Goal: Information Seeking & Learning: Check status

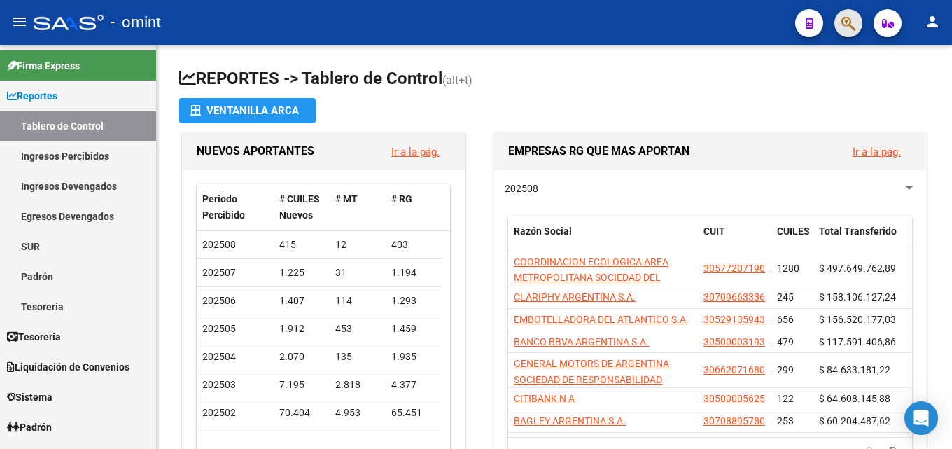
click at [838, 18] on button "button" at bounding box center [849, 23] width 28 height 28
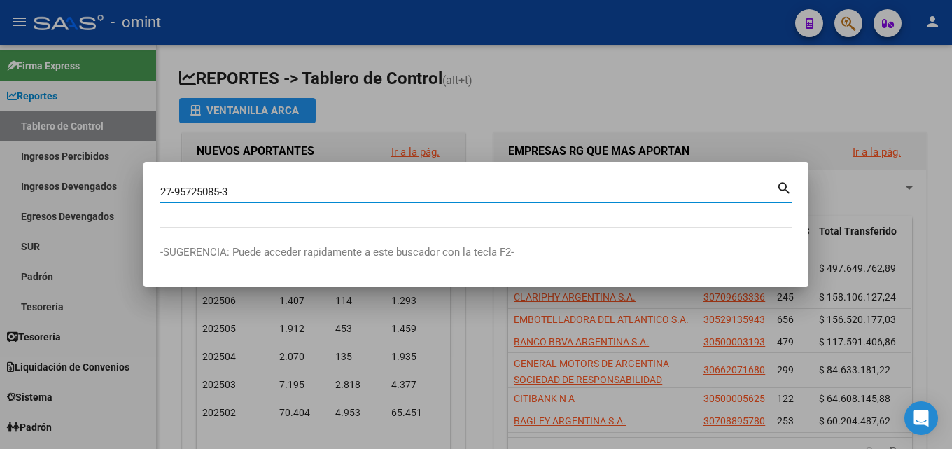
type input "27957250853"
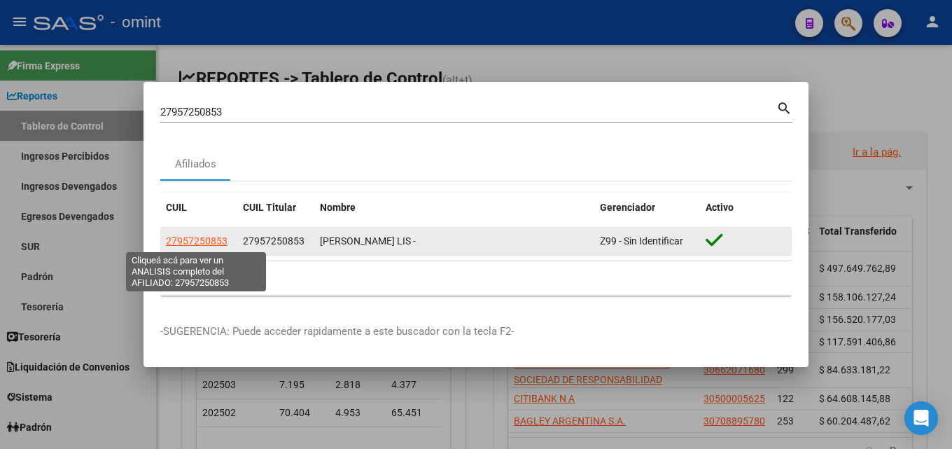
click at [206, 241] on span "27957250853" at bounding box center [197, 240] width 62 height 11
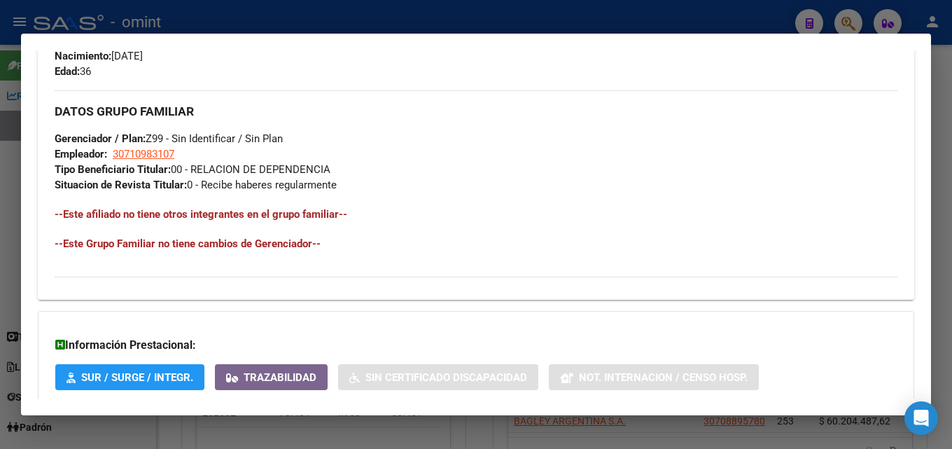
scroll to position [752, 0]
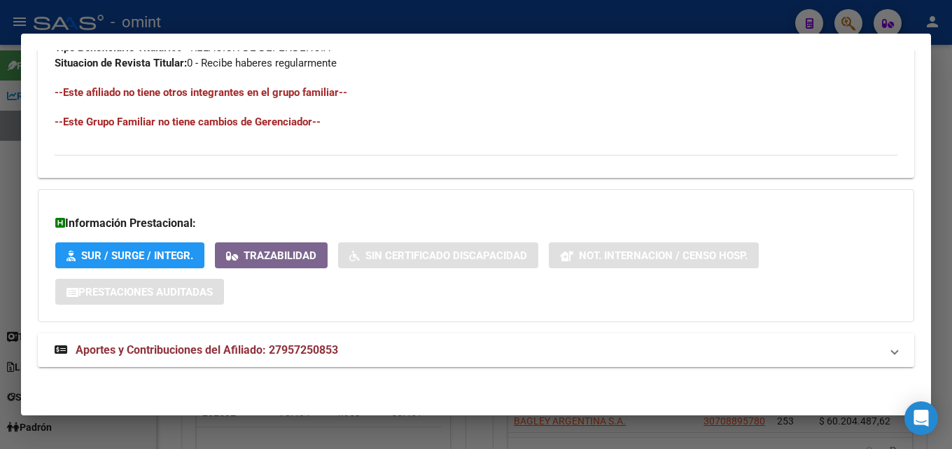
click at [374, 345] on mat-panel-title "Aportes y Contribuciones del Afiliado: 27957250853" at bounding box center [468, 350] width 826 height 17
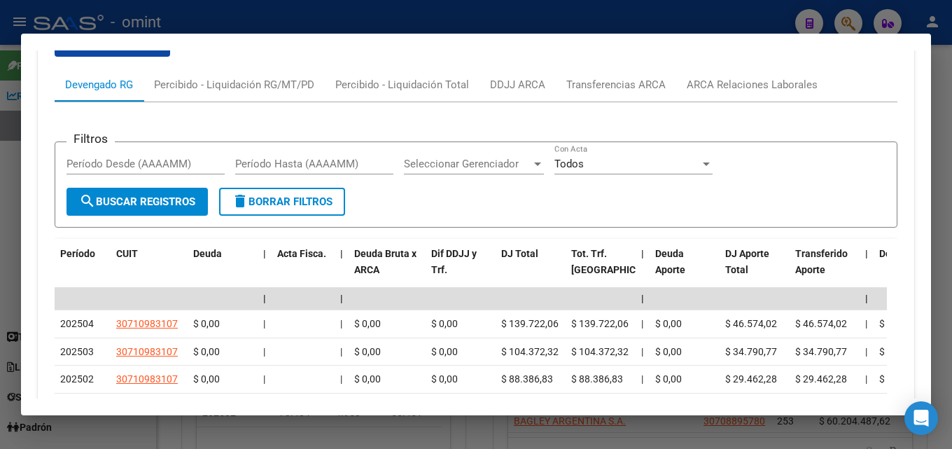
scroll to position [1134, 0]
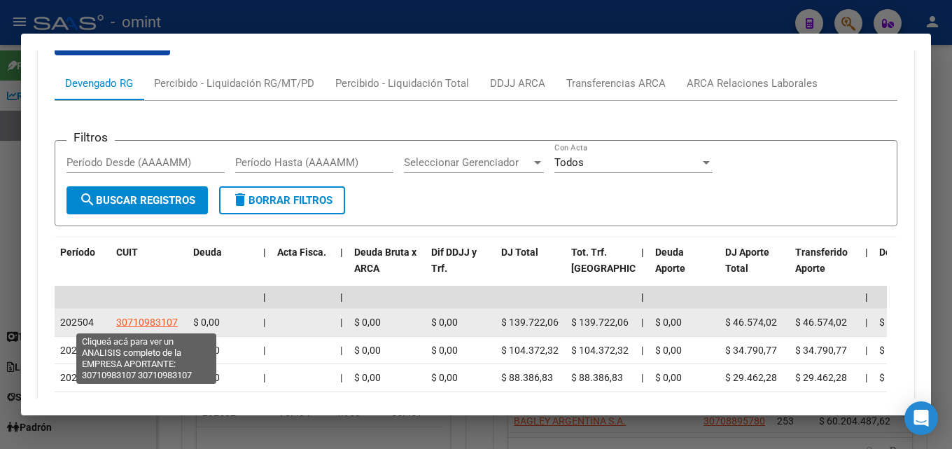
click at [164, 317] on span "30710983107" at bounding box center [147, 322] width 62 height 11
type textarea "30710983107"
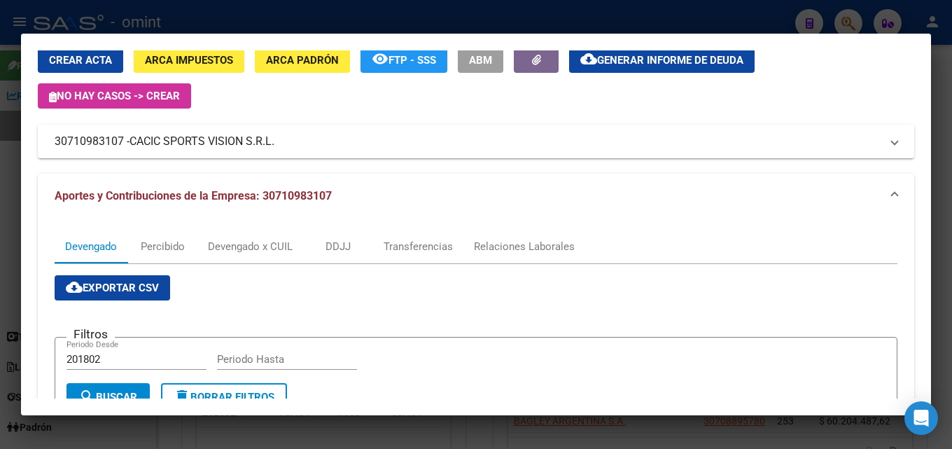
scroll to position [0, 0]
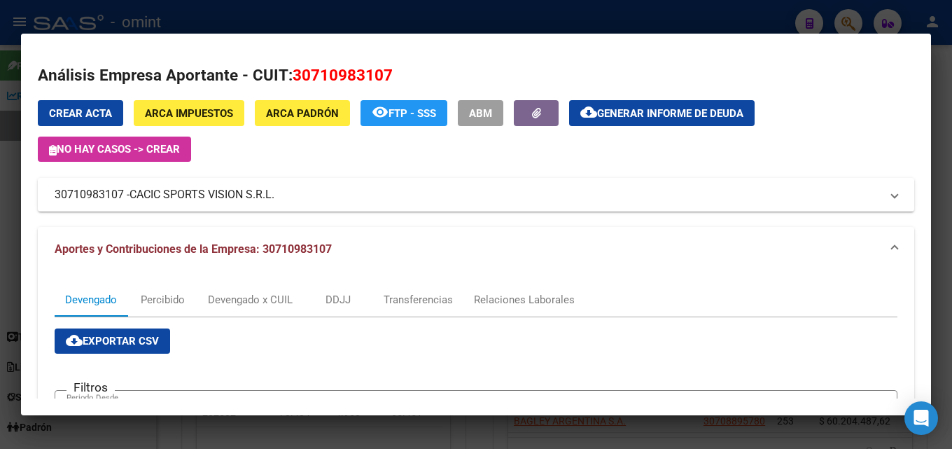
click at [340, 8] on div at bounding box center [476, 224] width 952 height 449
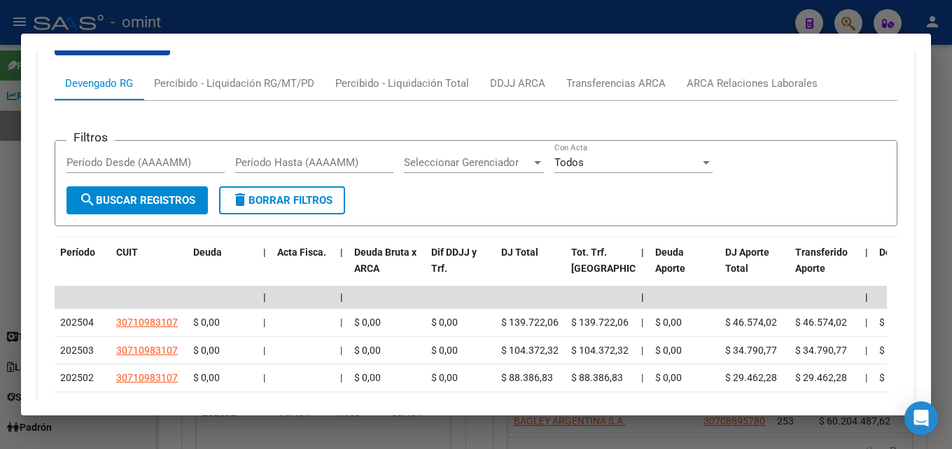
click at [468, 15] on div at bounding box center [476, 224] width 952 height 449
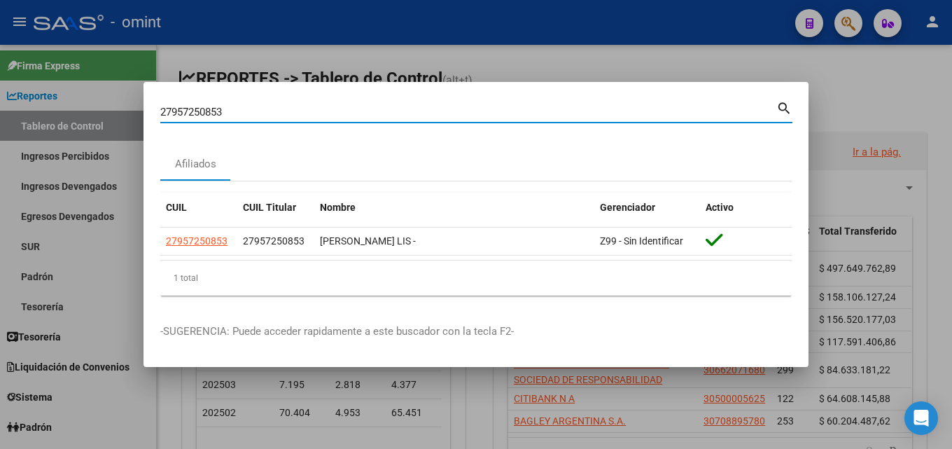
drag, startPoint x: 256, startPoint y: 108, endPoint x: 0, endPoint y: 85, distance: 257.3
click at [0, 85] on div "27957250853 Buscar (apellido, dni, cuil, nro traspaso, cuit, obra social) searc…" at bounding box center [476, 224] width 952 height 449
paste input "3-42109526-4"
type input "23421095264"
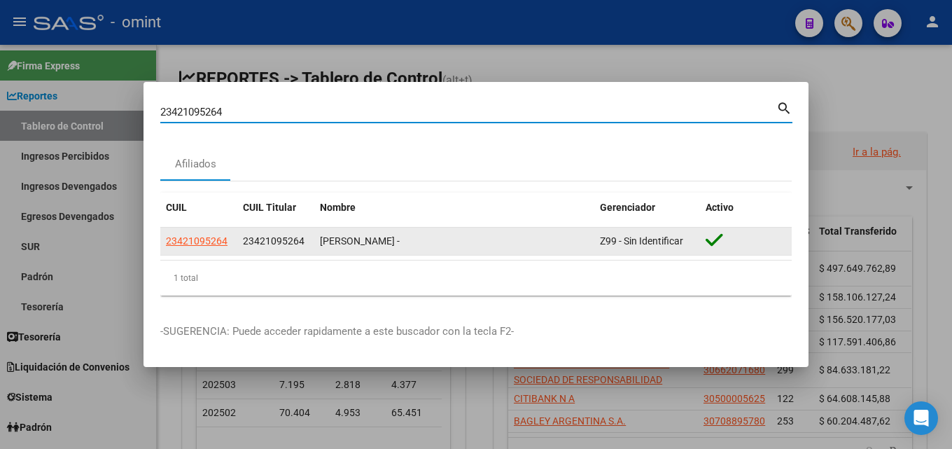
click at [307, 239] on div "23421095264" at bounding box center [276, 241] width 66 height 16
click at [198, 239] on span "23421095264" at bounding box center [197, 240] width 62 height 11
type textarea "23421095264"
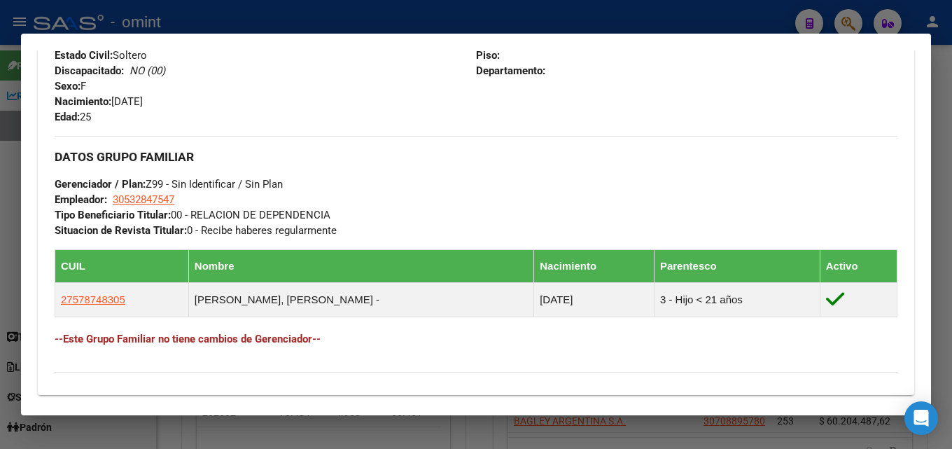
scroll to position [802, 0]
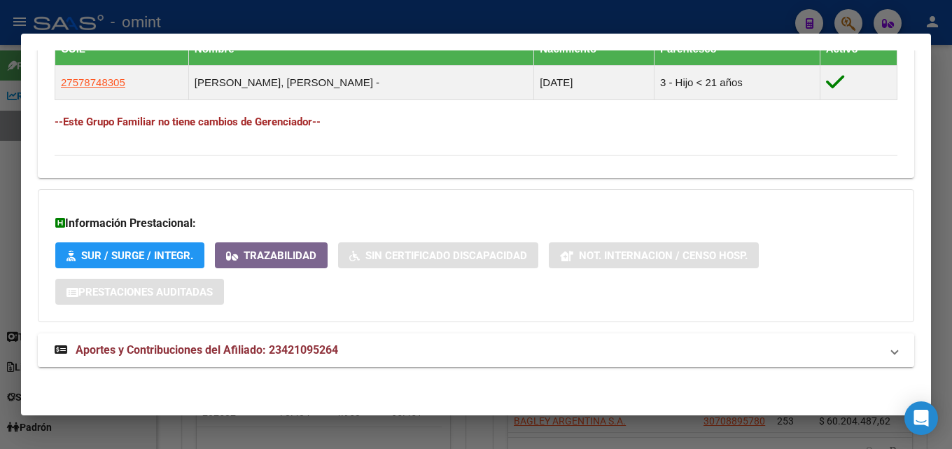
click at [248, 347] on span "Aportes y Contribuciones del Afiliado: 23421095264" at bounding box center [207, 349] width 263 height 13
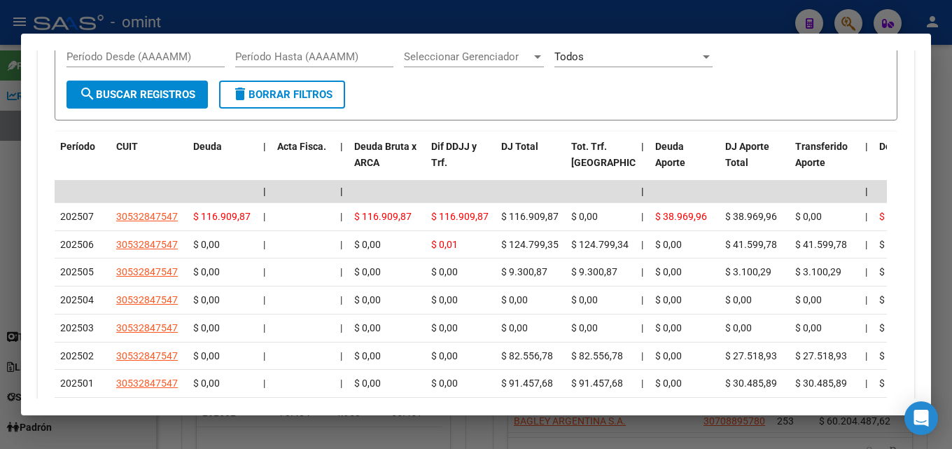
scroll to position [1362, 0]
